Goal: Navigation & Orientation: Find specific page/section

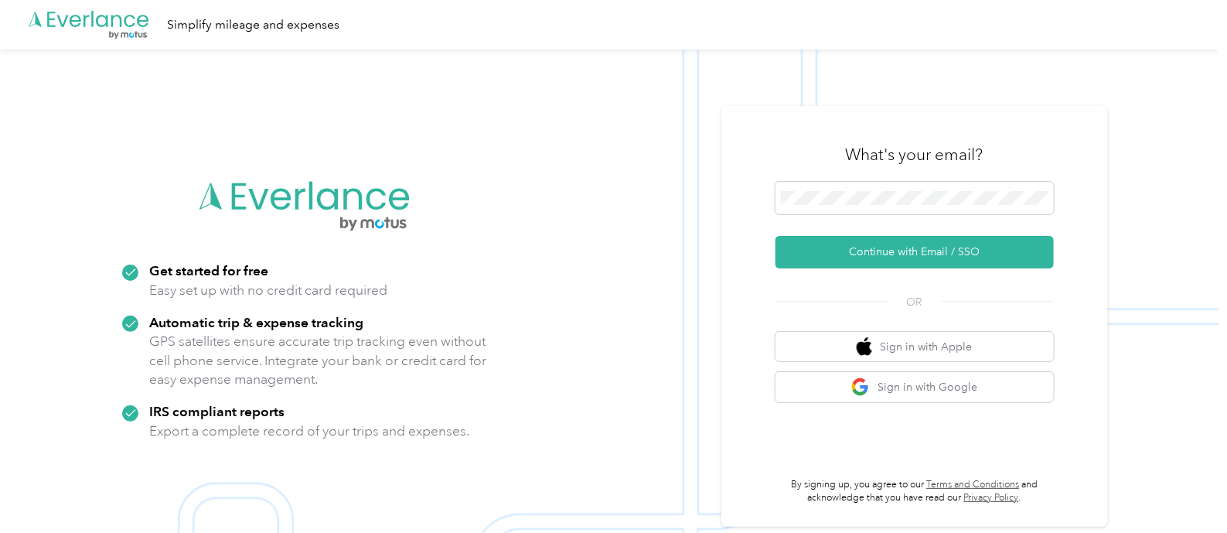
click at [776, 236] on button "Continue with Email / SSO" at bounding box center [915, 252] width 278 height 32
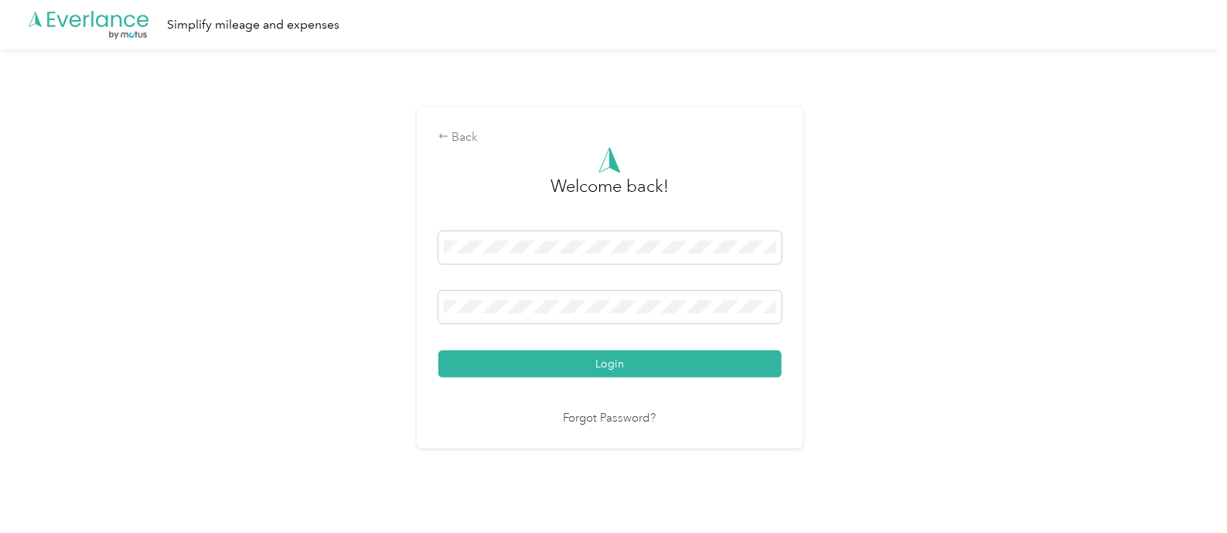
click at [438, 350] on button "Login" at bounding box center [609, 363] width 343 height 27
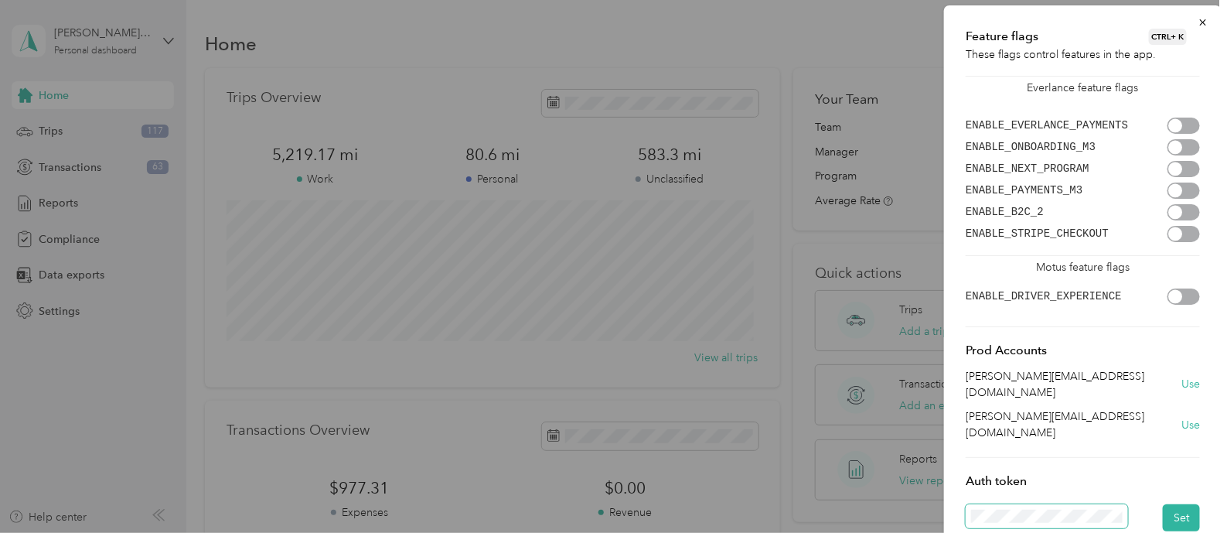
scroll to position [0, 1656]
